Goal: Information Seeking & Learning: Learn about a topic

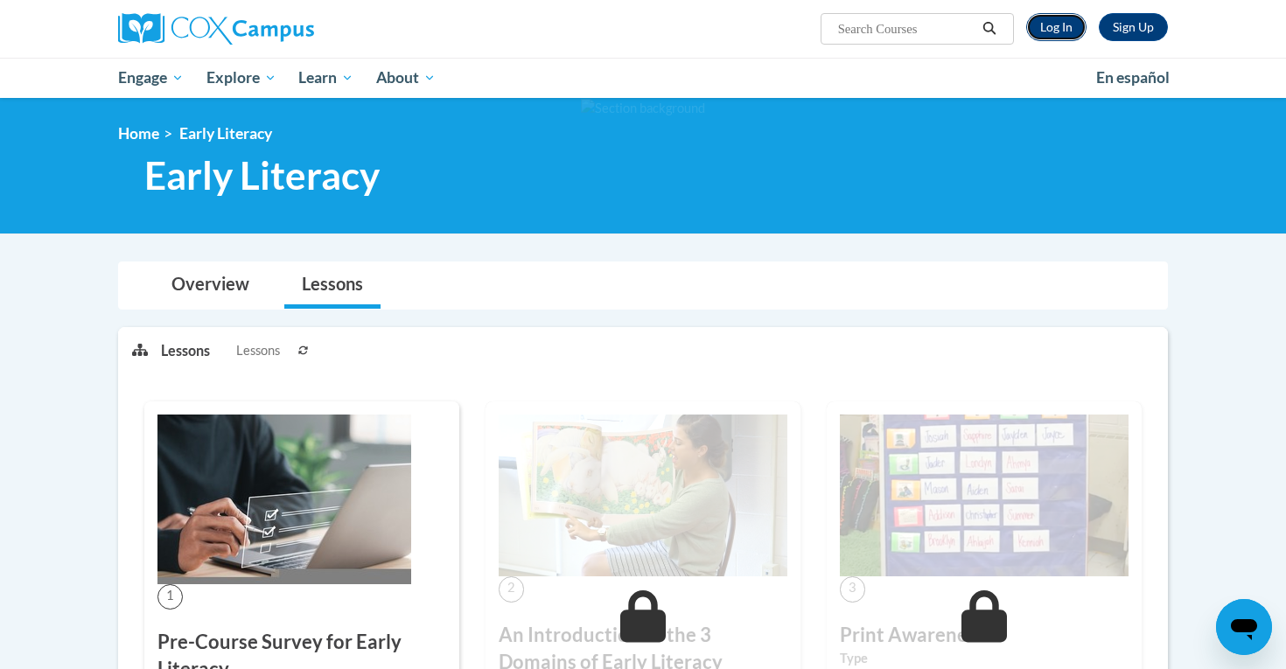
click at [1046, 31] on link "Log In" at bounding box center [1056, 27] width 60 height 28
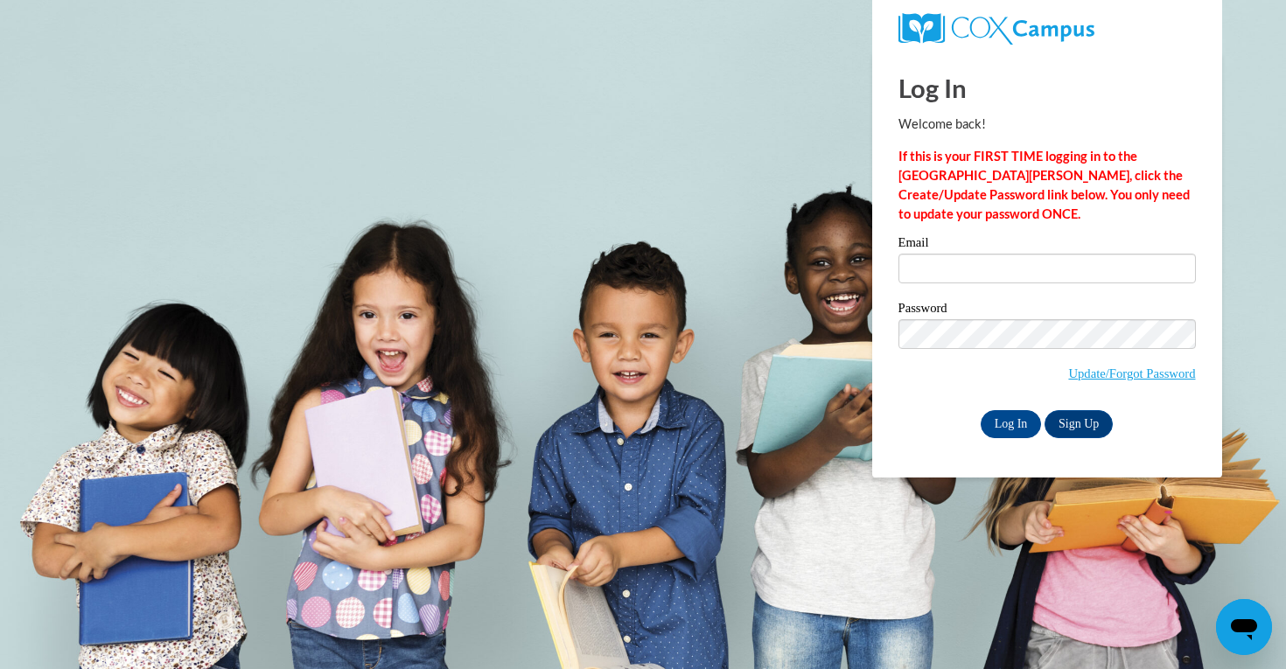
click at [1008, 285] on div "Email" at bounding box center [1046, 266] width 297 height 60
click at [1007, 277] on input "Email" at bounding box center [1046, 269] width 297 height 30
type input "Afduri8554@ung.edu"
click at [1016, 426] on input "Log In" at bounding box center [1011, 424] width 61 height 28
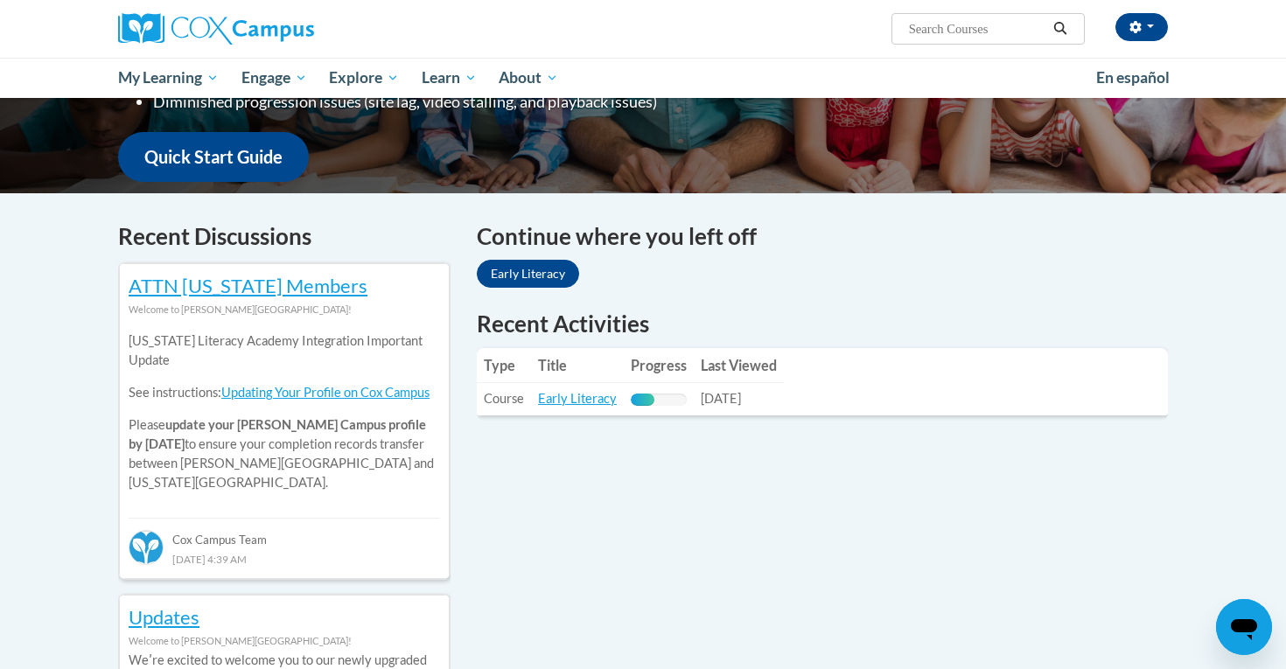
scroll to position [424, 0]
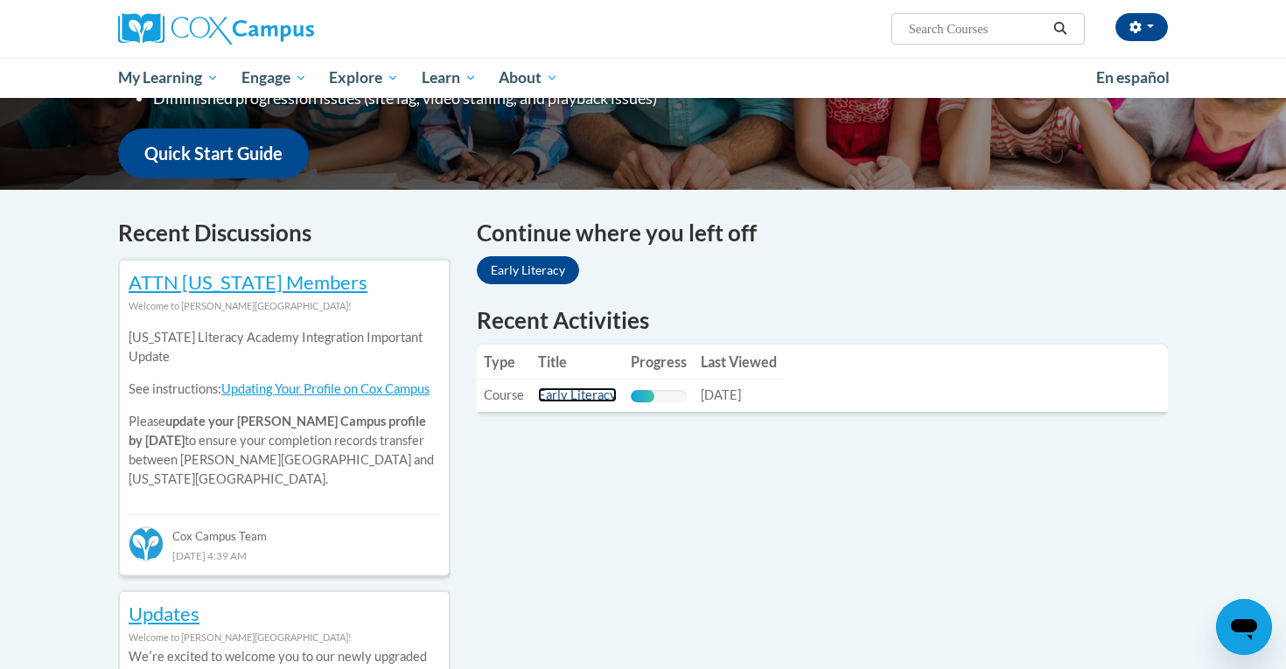
click at [580, 394] on link "Early Literacy" at bounding box center [577, 395] width 79 height 15
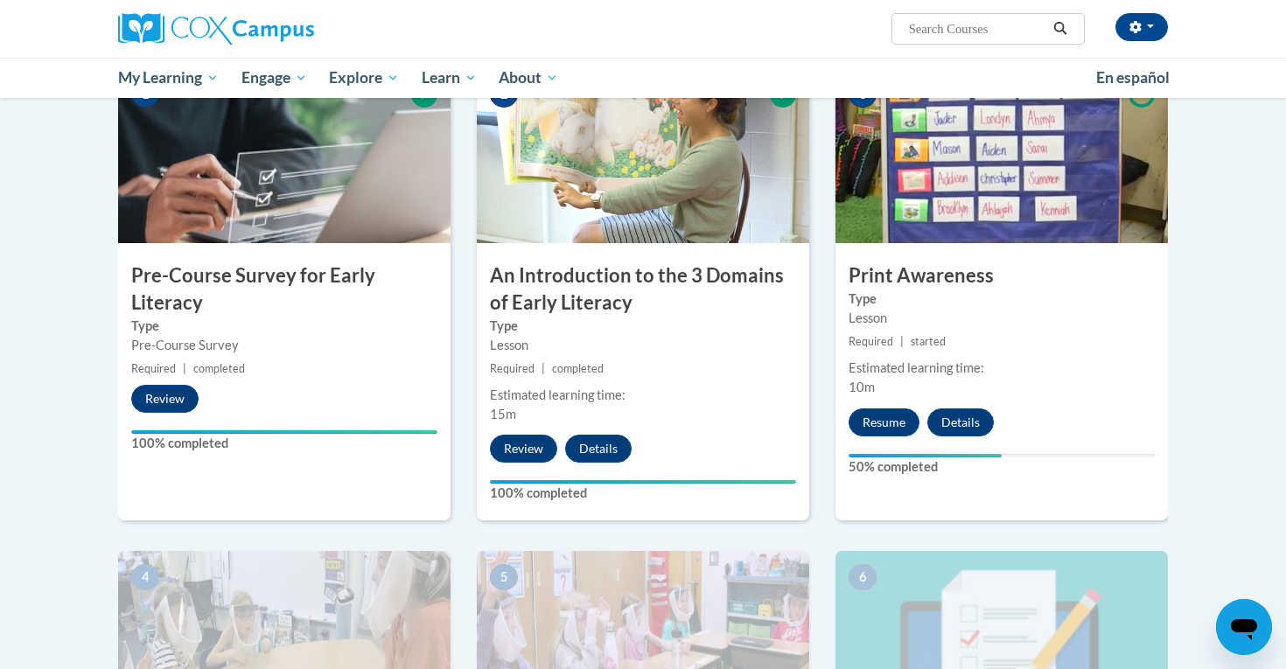
scroll to position [385, 0]
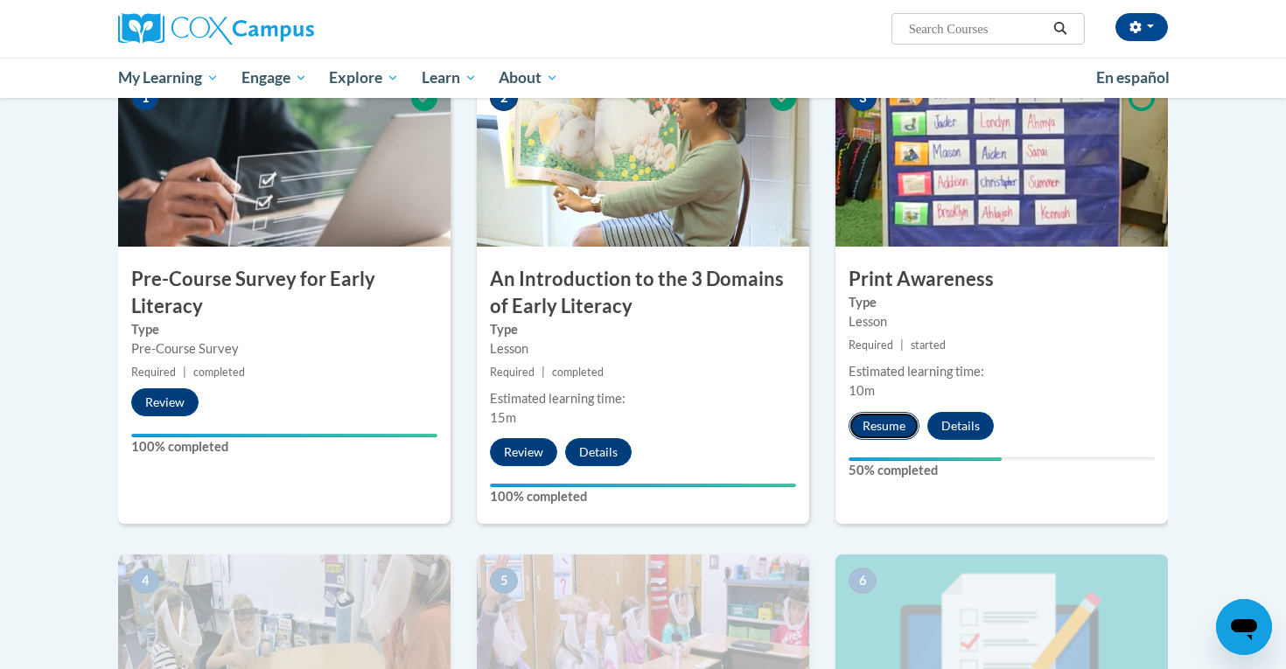
click at [894, 429] on button "Resume" at bounding box center [883, 426] width 71 height 28
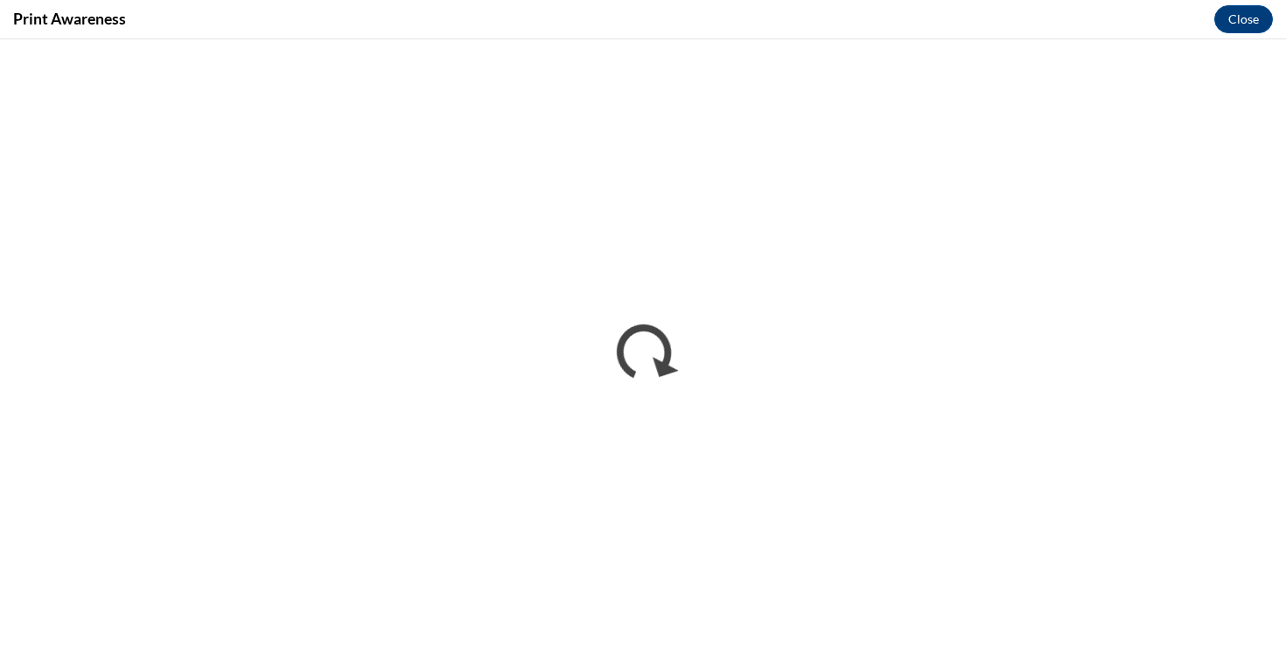
scroll to position [0, 0]
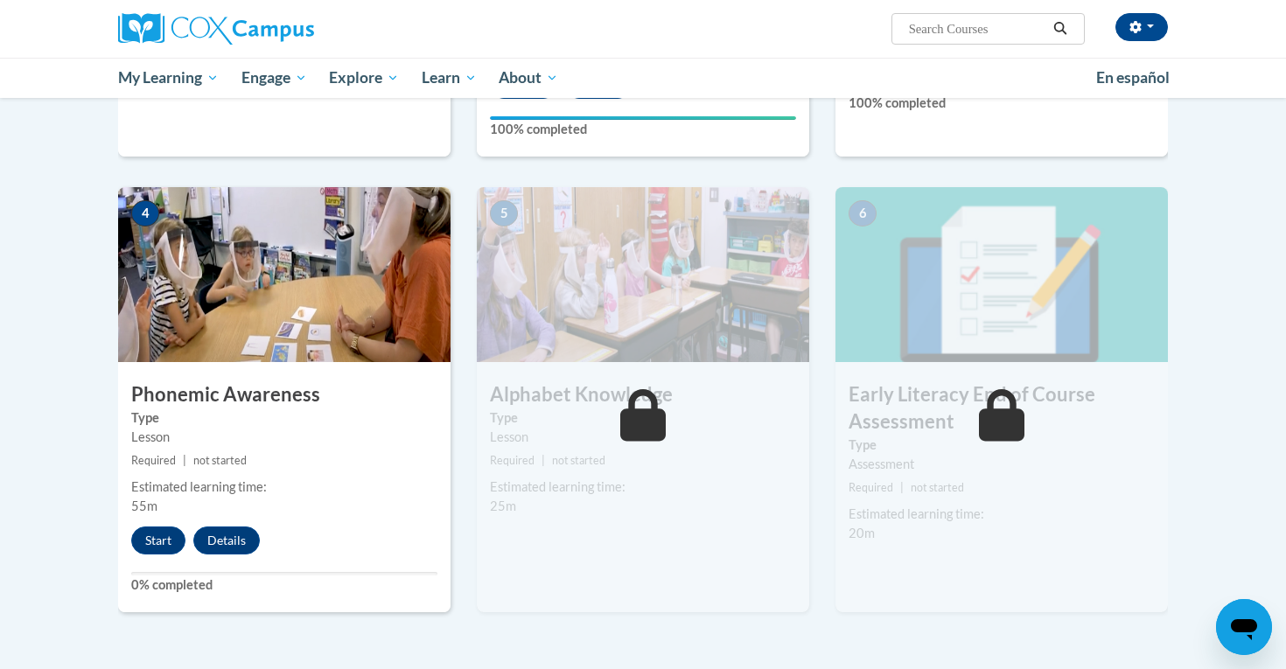
scroll to position [867, 0]
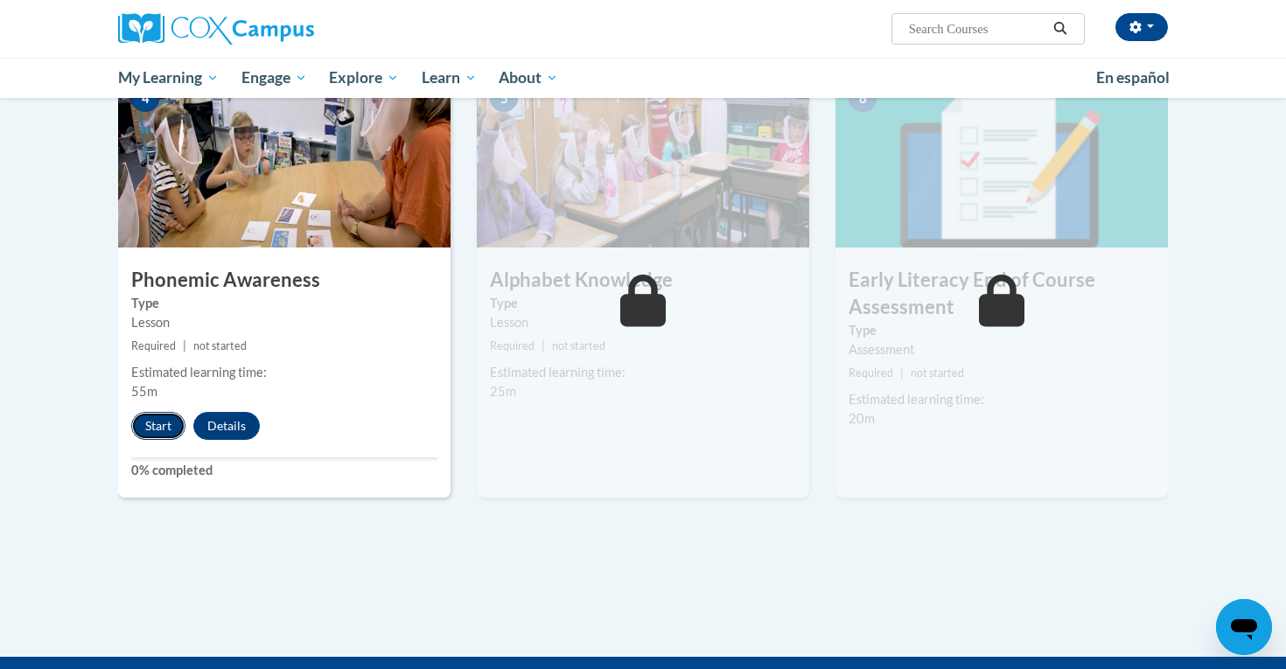
click at [161, 422] on button "Start" at bounding box center [158, 426] width 54 height 28
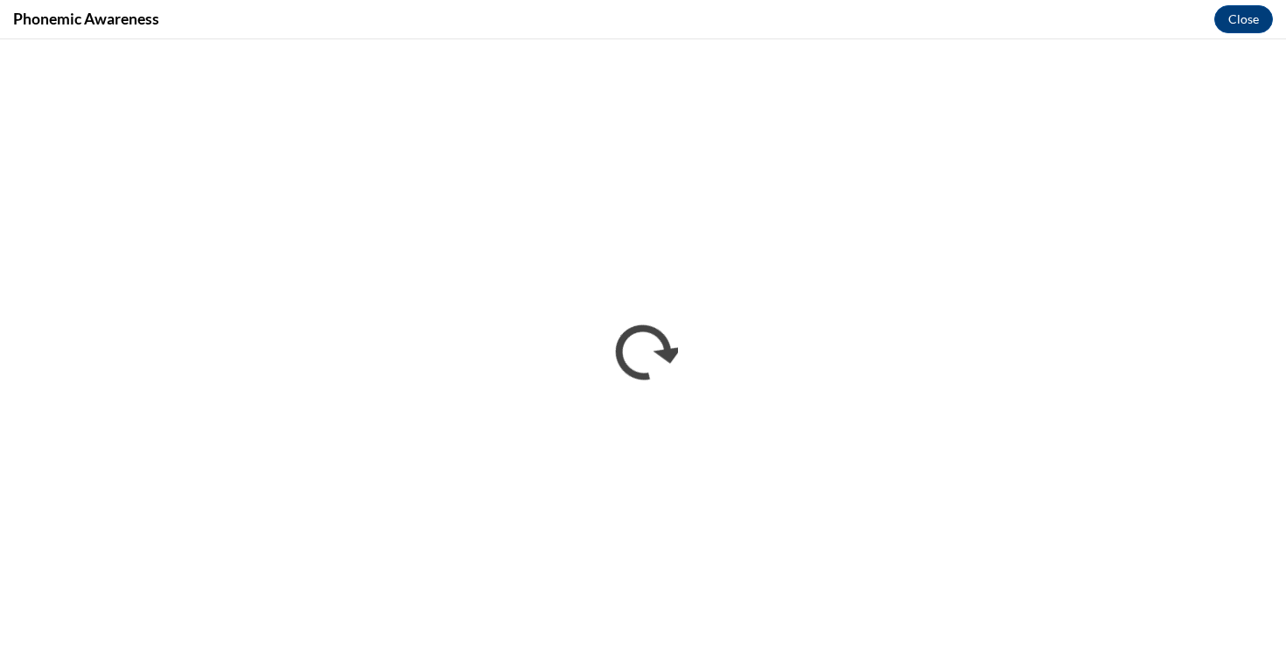
scroll to position [0, 0]
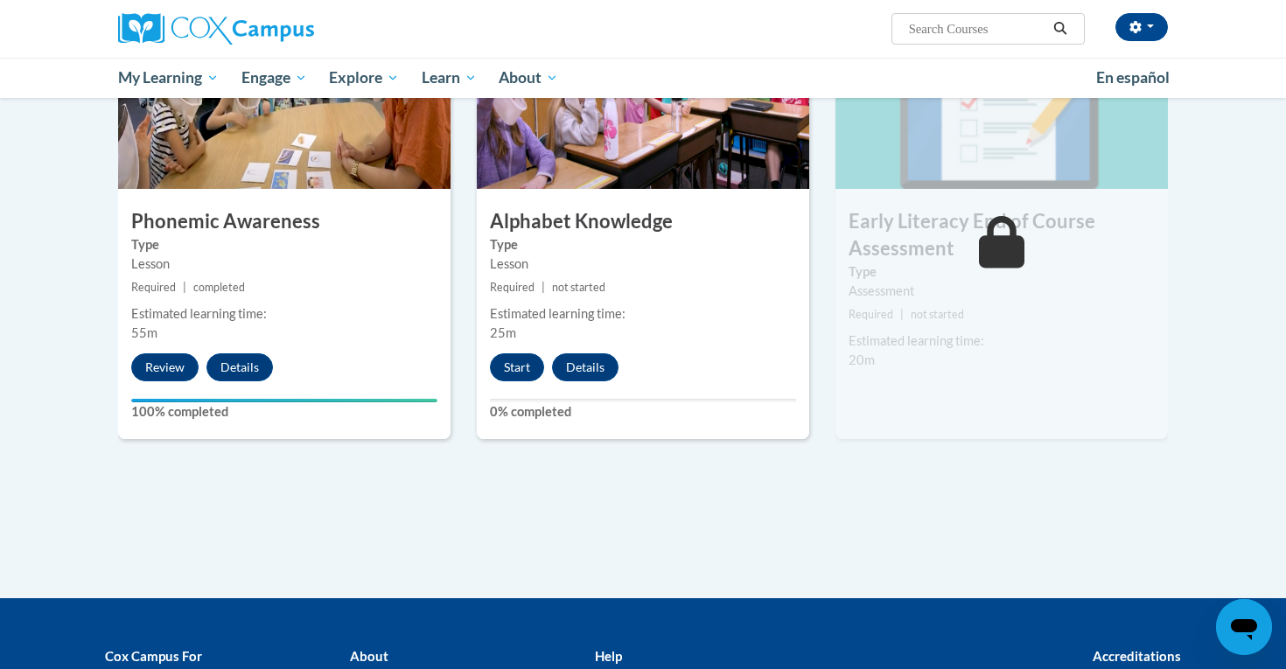
scroll to position [916, 0]
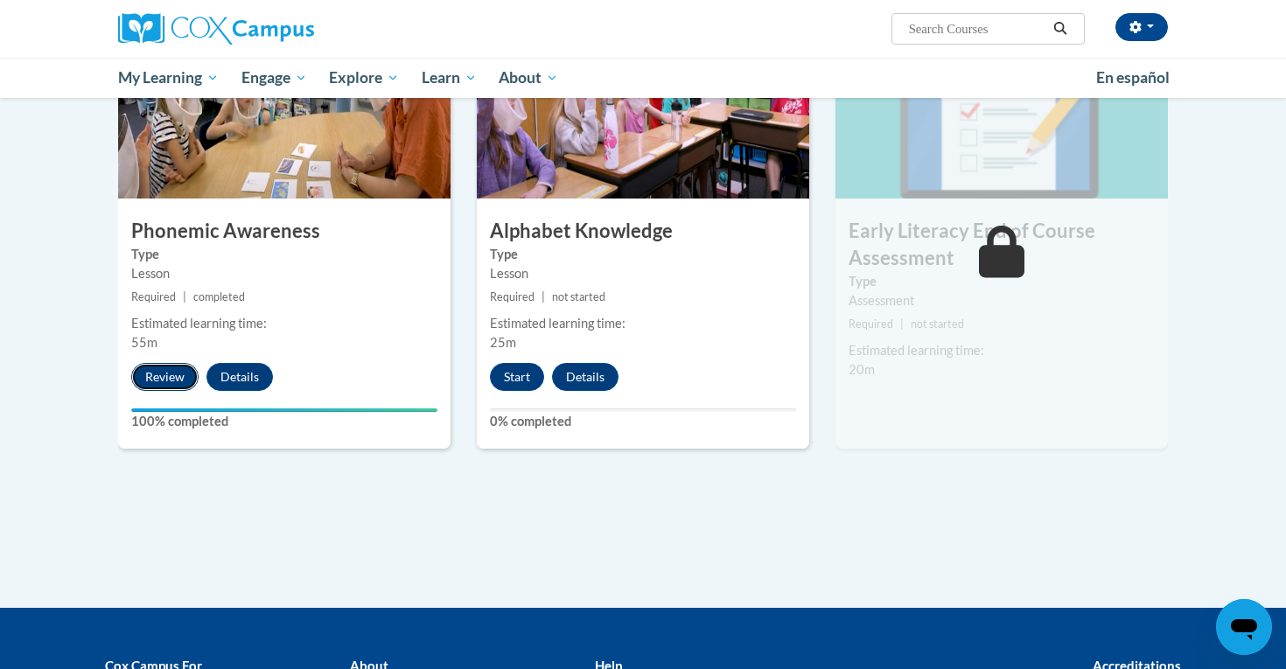
click at [178, 375] on button "Review" at bounding box center [164, 377] width 67 height 28
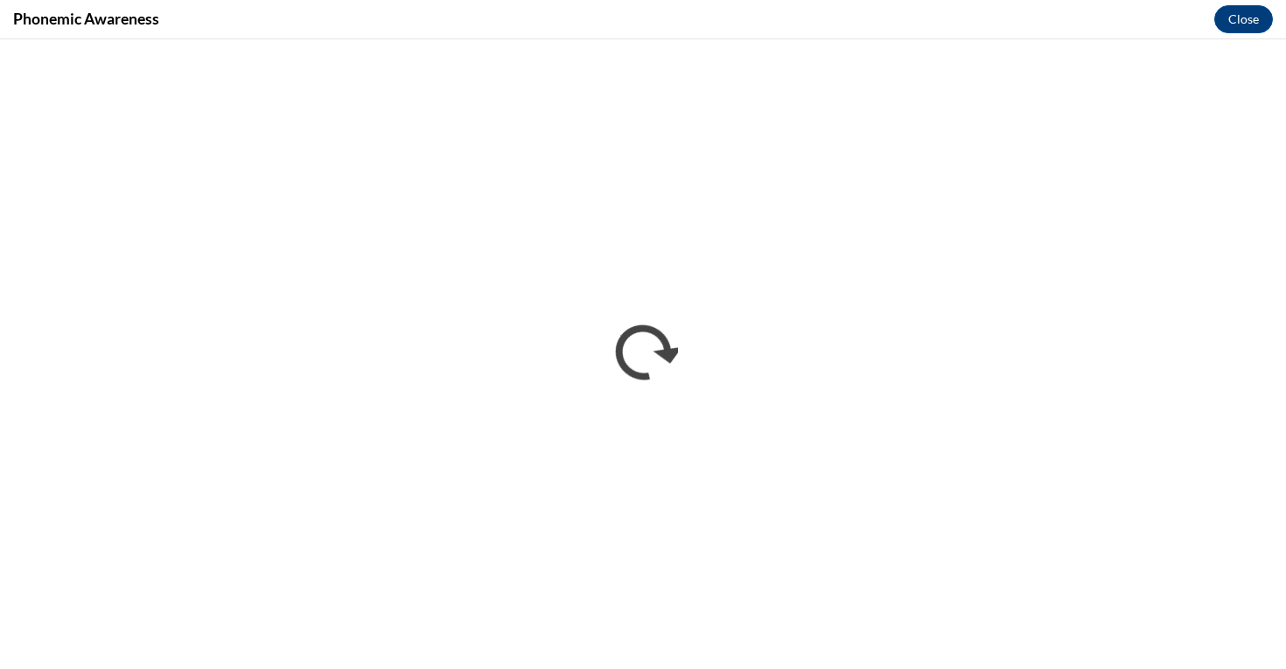
scroll to position [0, 0]
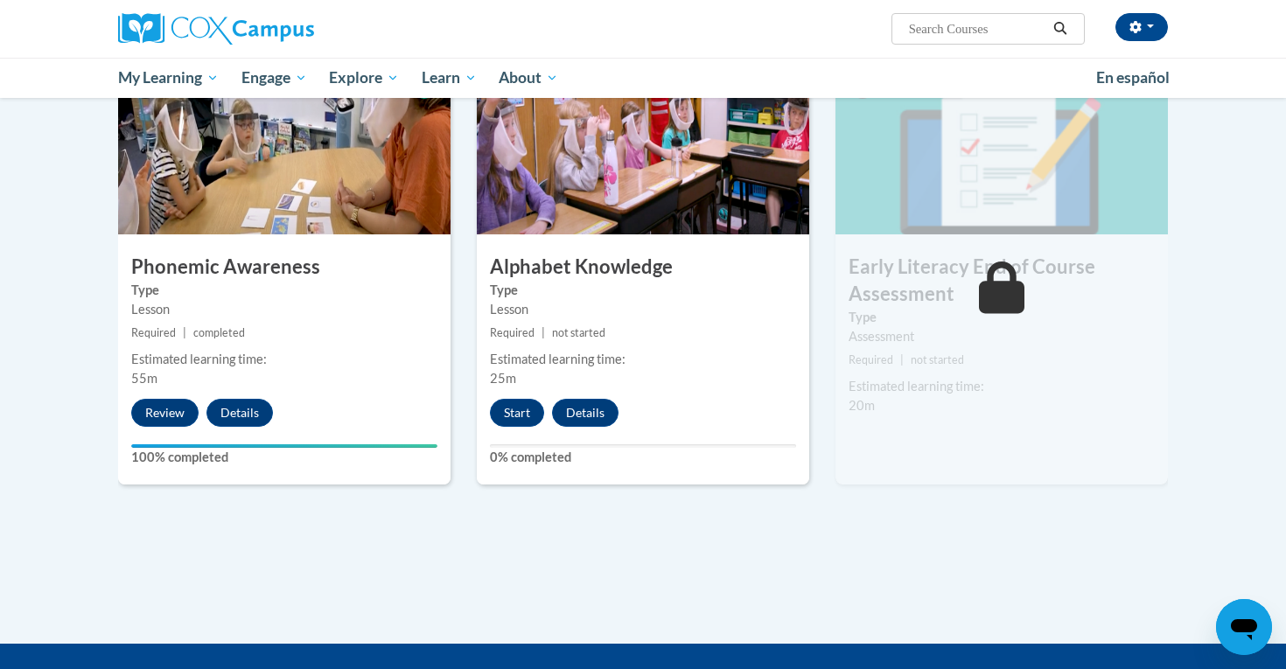
scroll to position [925, 0]
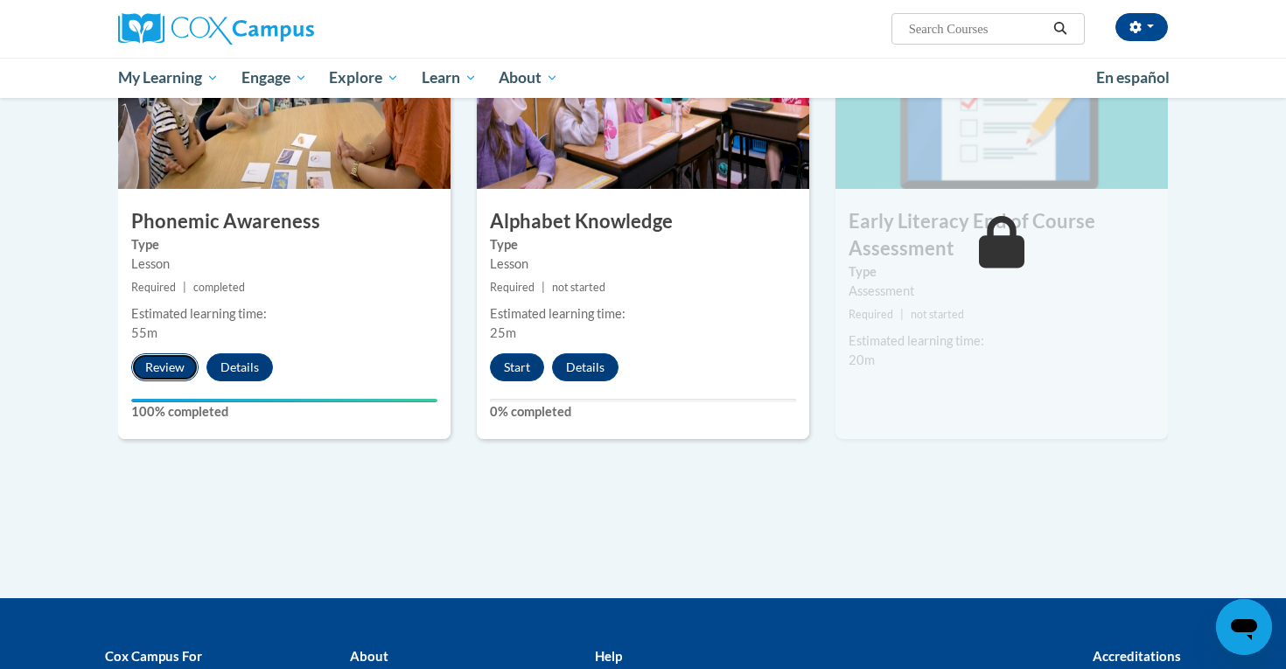
click at [167, 361] on button "Review" at bounding box center [164, 367] width 67 height 28
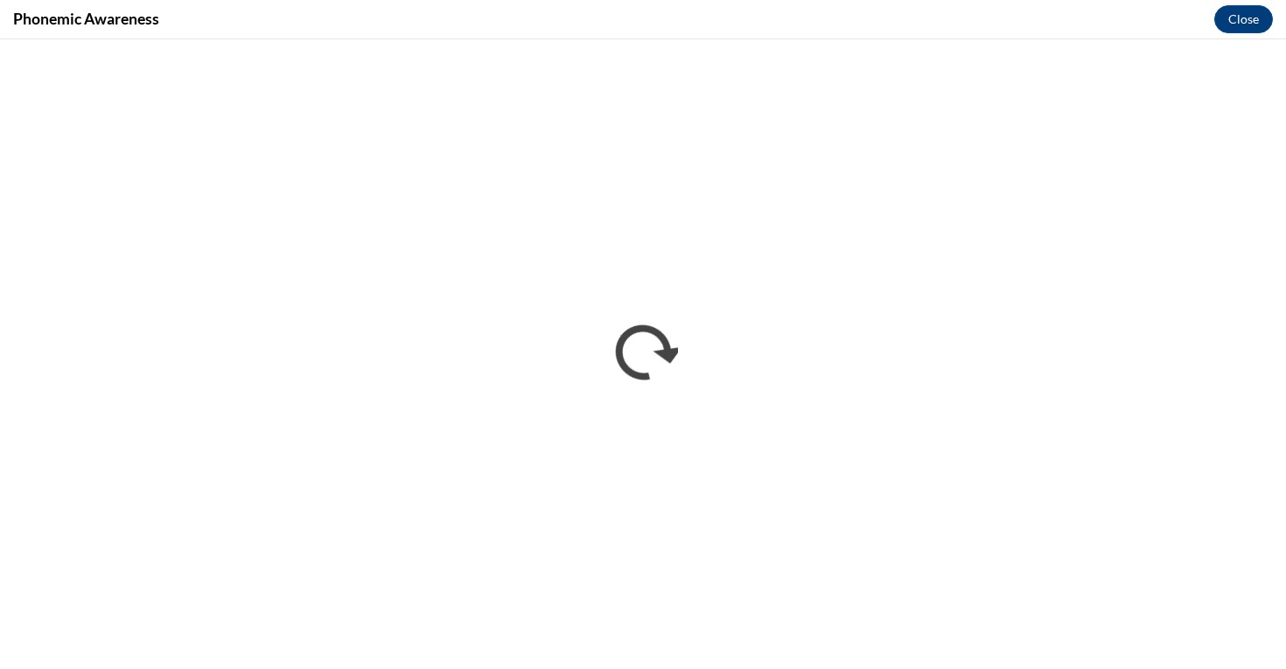
scroll to position [0, 0]
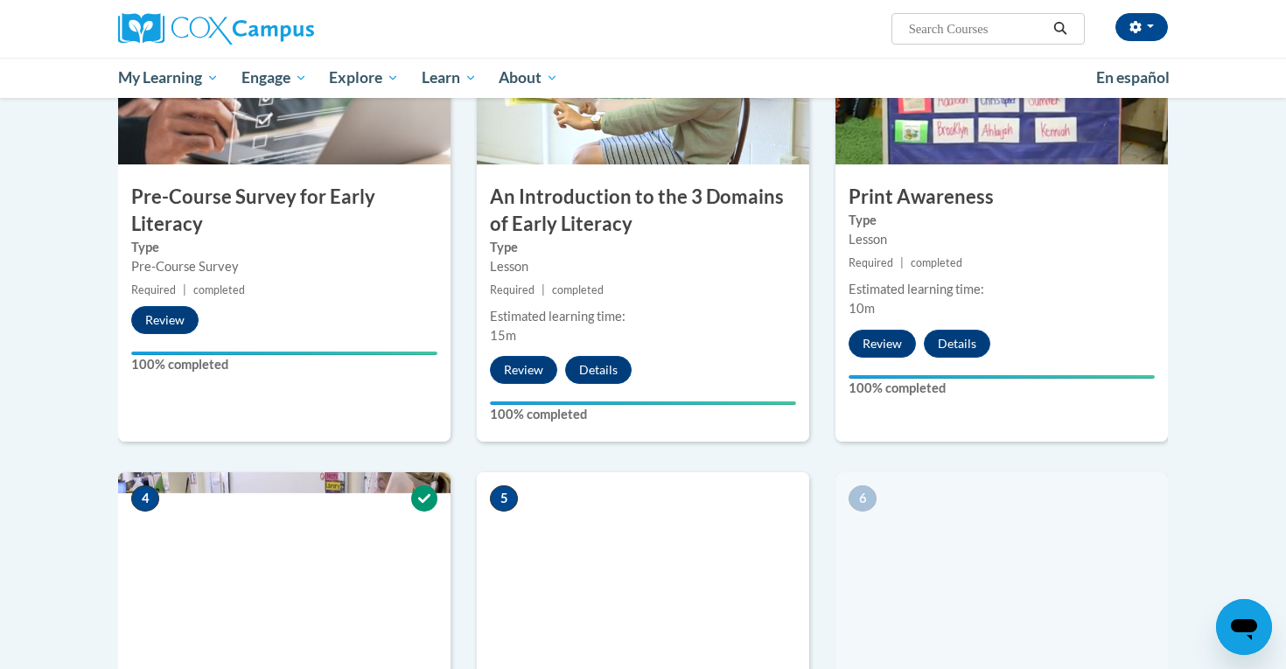
scroll to position [935, 0]
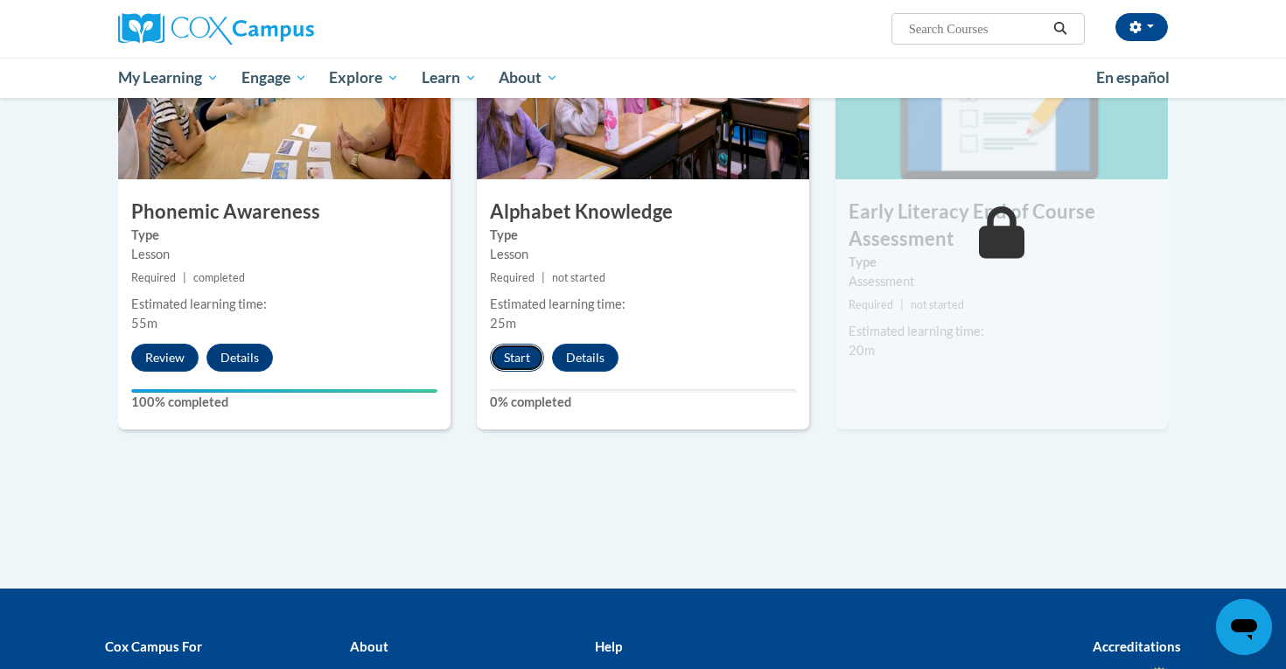
click at [522, 367] on button "Start" at bounding box center [517, 358] width 54 height 28
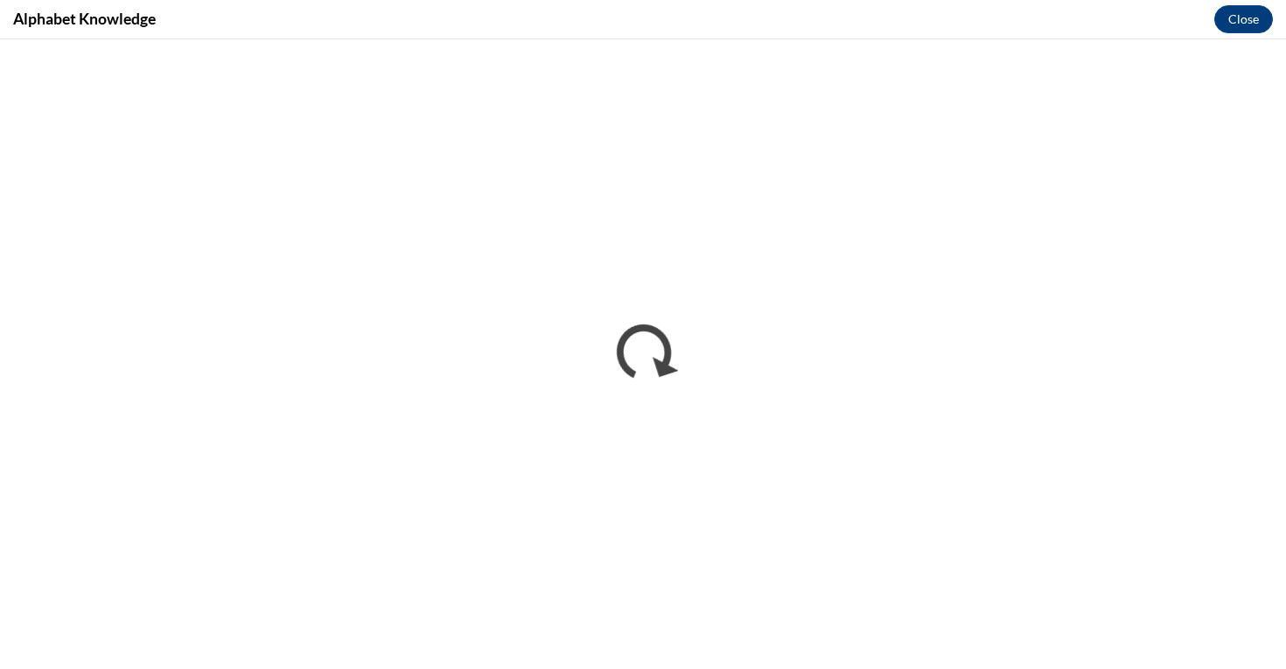
scroll to position [0, 0]
